Goal: Go to known website: Access a specific website the user already knows

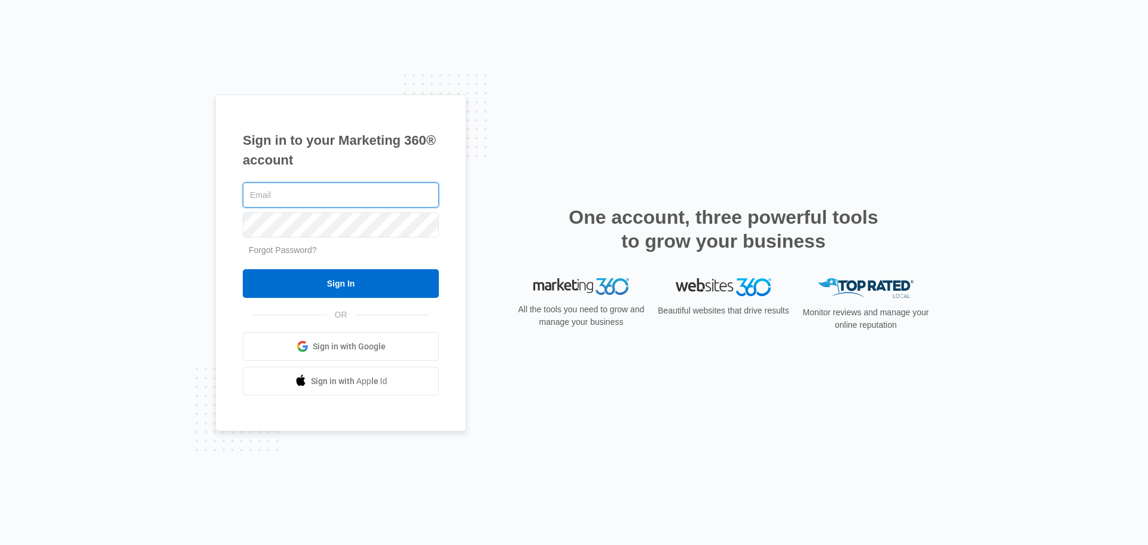
type input "[PERSON_NAME][EMAIL_ADDRESS][PERSON_NAME][DOMAIN_NAME]"
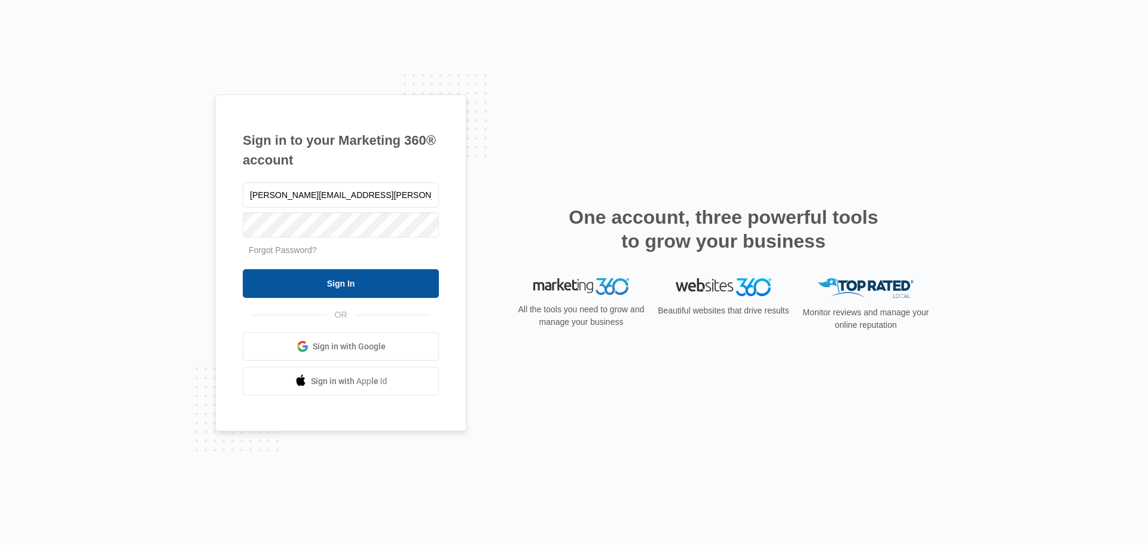
click at [309, 278] on input "Sign In" at bounding box center [341, 283] width 196 height 29
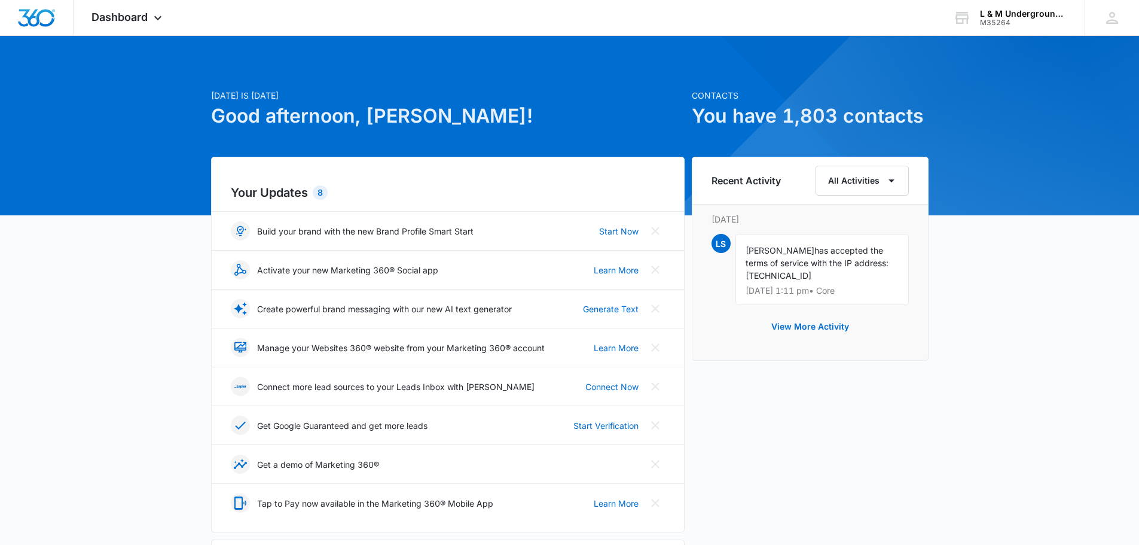
click at [527, 345] on p "Manage your Websites 360® website from your Marketing 360® account" at bounding box center [401, 348] width 288 height 13
click at [626, 348] on link "Learn More" at bounding box center [616, 348] width 45 height 13
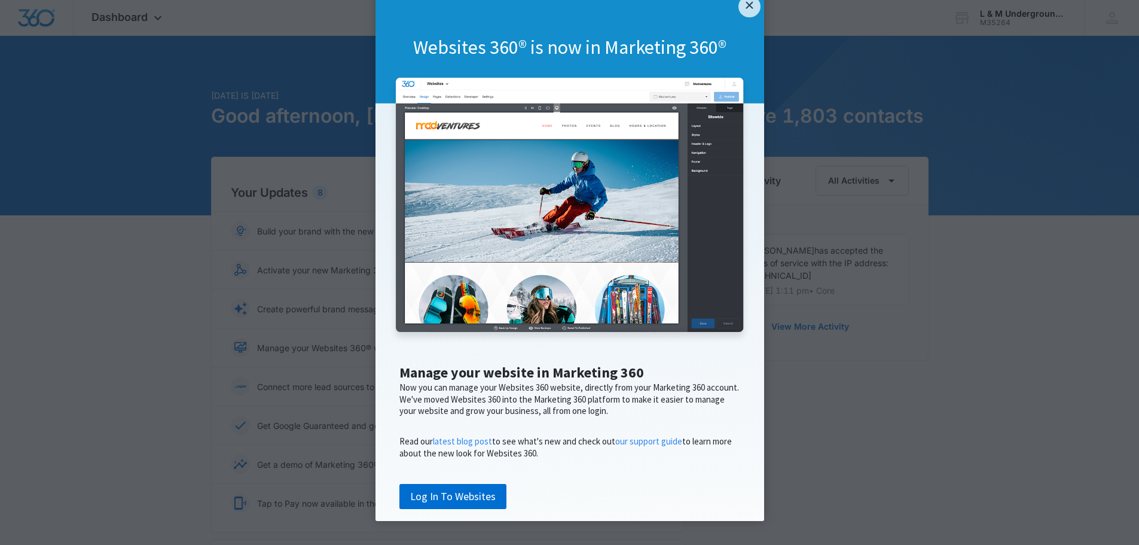
scroll to position [70, 0]
click at [434, 501] on link "Log In To Websites" at bounding box center [453, 496] width 107 height 25
